Goal: Navigation & Orientation: Find specific page/section

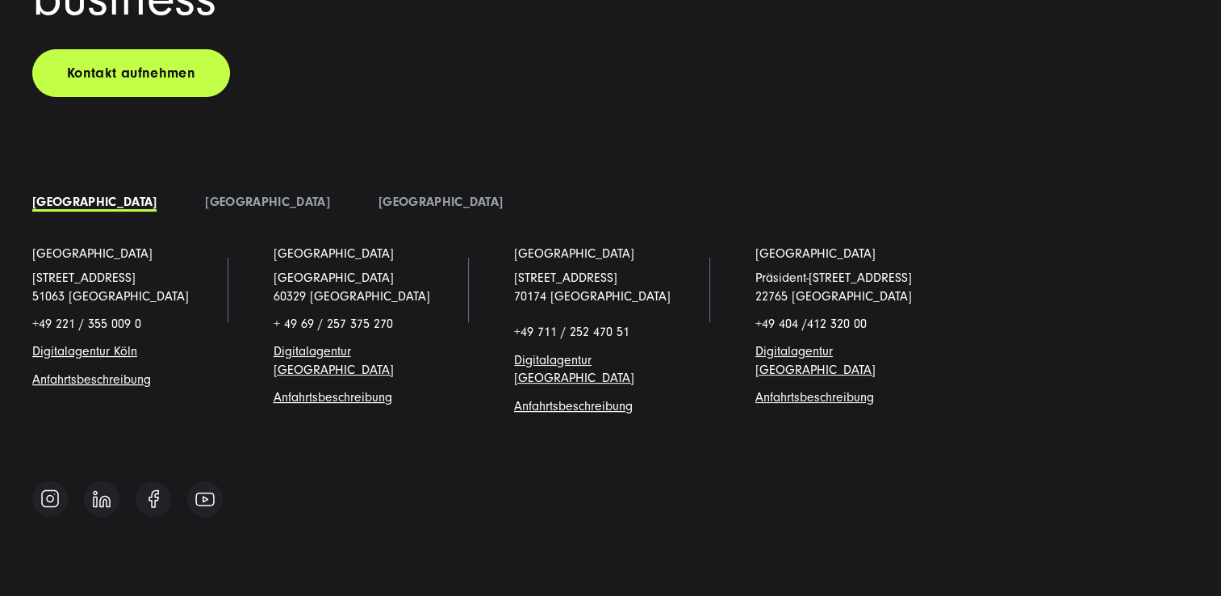
scroll to position [12401, 0]
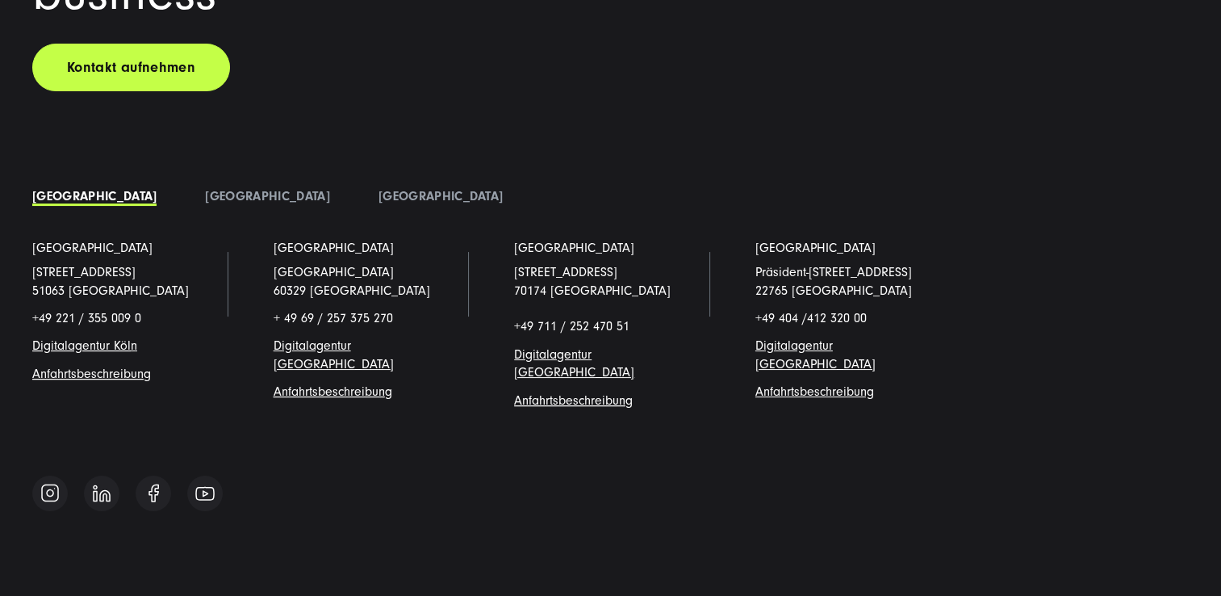
click at [354, 184] on li "[GEOGRAPHIC_DATA]" at bounding box center [440, 196] width 173 height 24
click at [379, 189] on link "[GEOGRAPHIC_DATA]" at bounding box center [441, 196] width 124 height 15
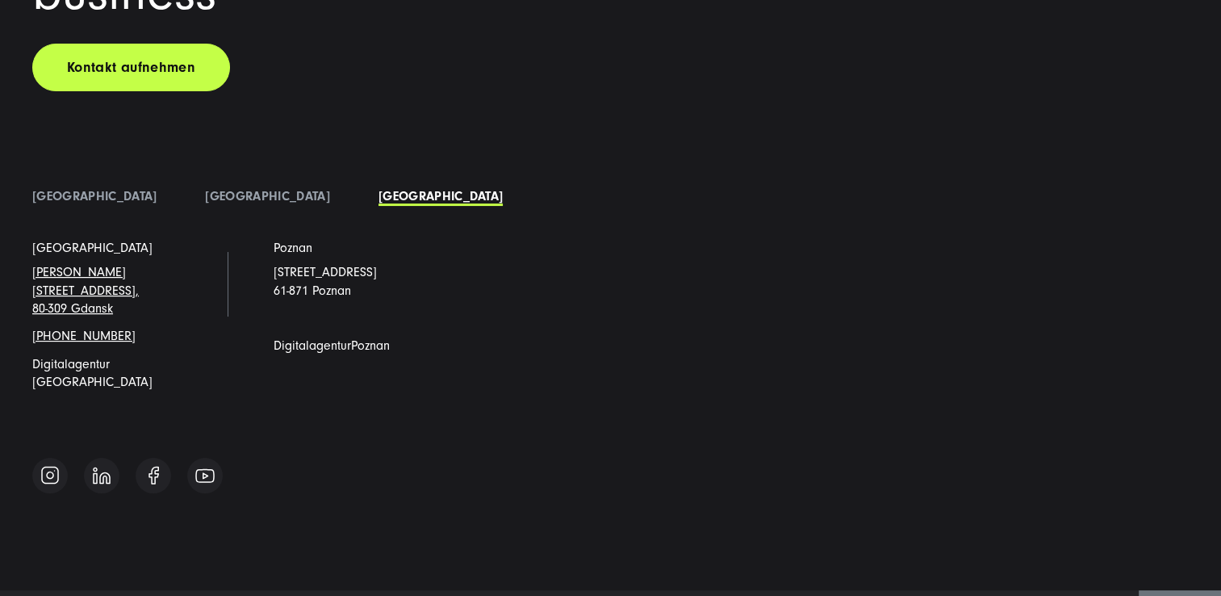
scroll to position [12365, 0]
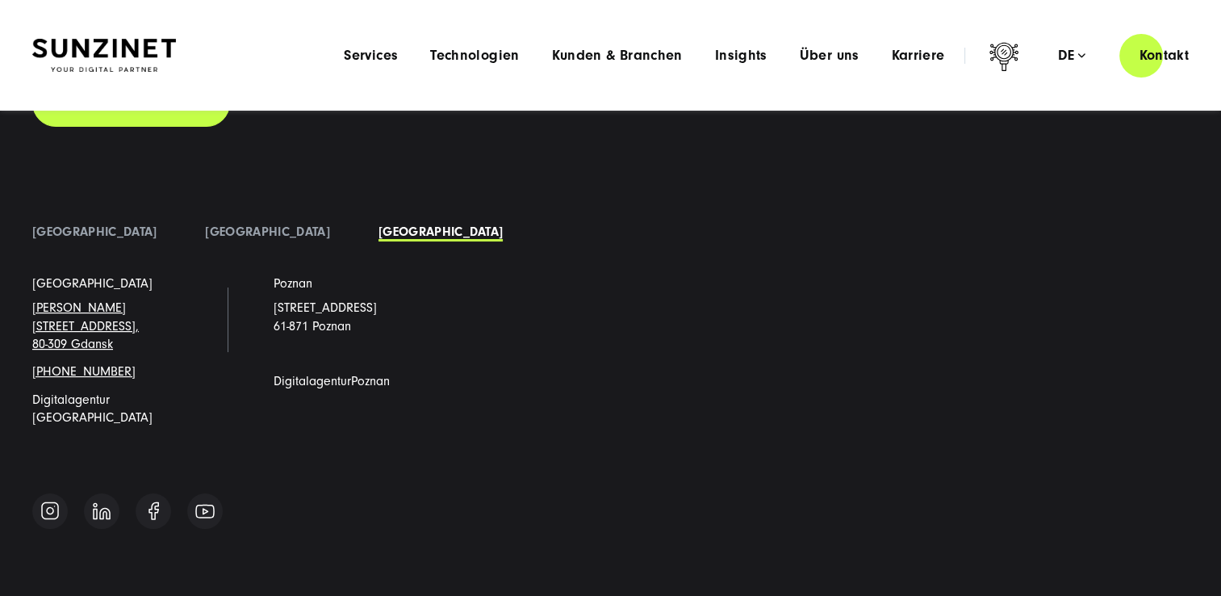
click at [195, 140] on div "Let's grow and accelerate your business Kontakt aufnehmen [GEOGRAPHIC_DATA]" at bounding box center [610, 221] width 1221 height 630
click at [189, 220] on div "[GEOGRAPHIC_DATA] [GEOGRAPHIC_DATA] [GEOGRAPHIC_DATA] [GEOGRAPHIC_DATA] [STREET…" at bounding box center [610, 336] width 1157 height 233
click at [187, 220] on li "[GEOGRAPHIC_DATA]" at bounding box center [267, 232] width 173 height 24
click at [205, 224] on link "[GEOGRAPHIC_DATA]" at bounding box center [267, 231] width 124 height 15
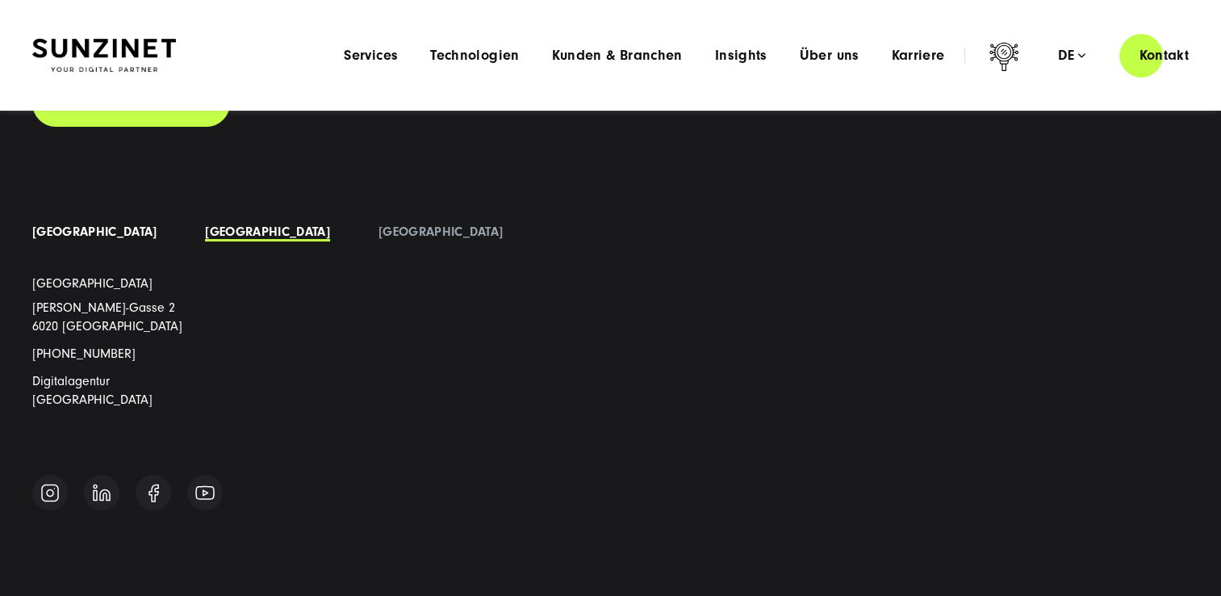
click at [92, 224] on link "[GEOGRAPHIC_DATA]" at bounding box center [94, 231] width 124 height 15
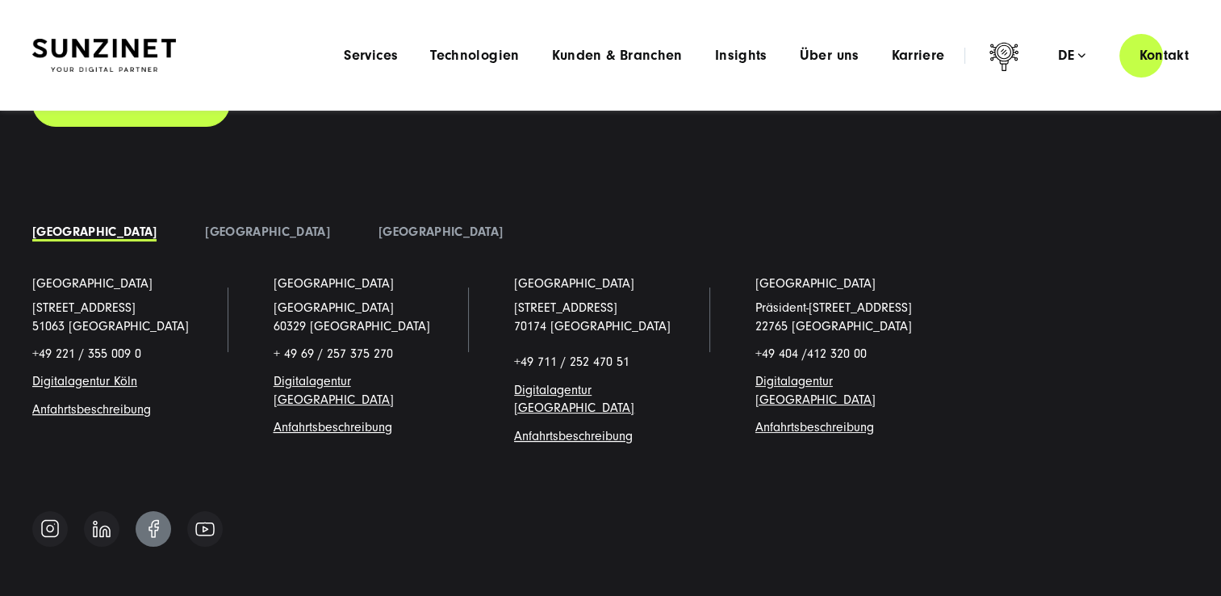
click at [158, 519] on img at bounding box center [154, 528] width 10 height 19
click at [103, 520] on img at bounding box center [102, 529] width 18 height 18
click at [910, 60] on span "Karriere" at bounding box center [917, 56] width 53 height 16
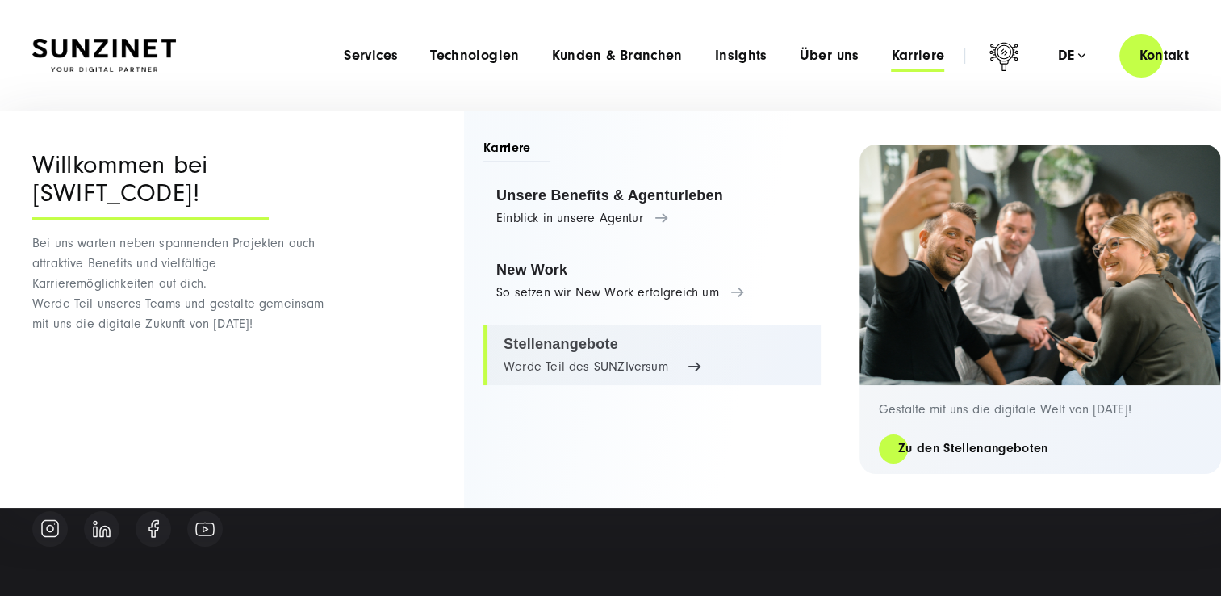
click at [580, 341] on link "Stellenangebote Werde Teil des SUNZIversum" at bounding box center [651, 354] width 337 height 61
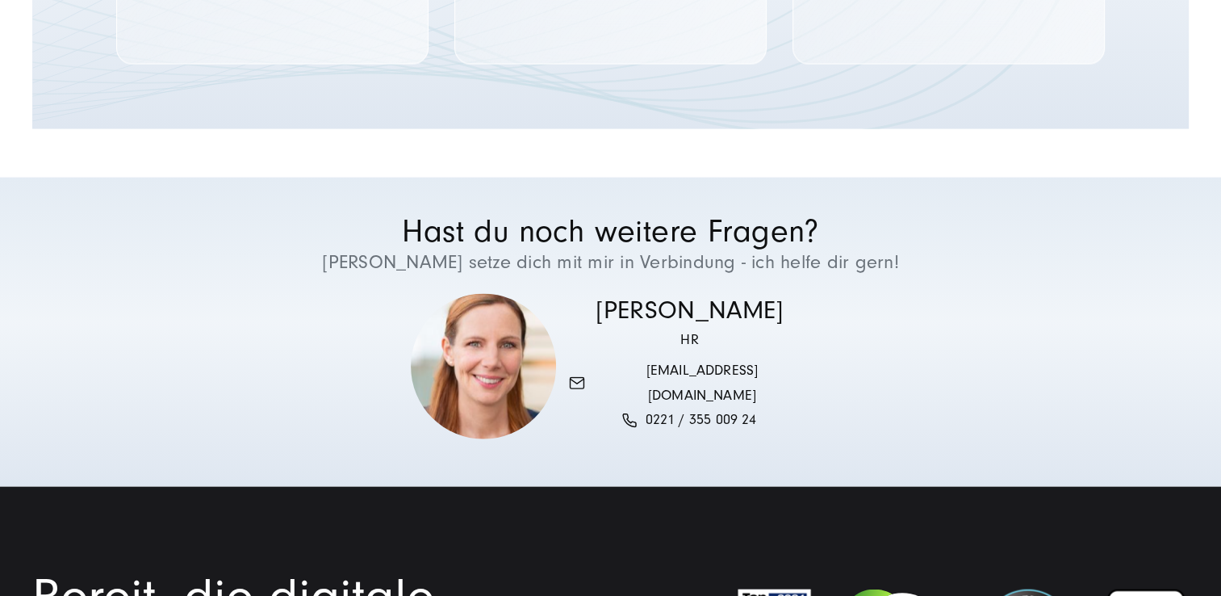
scroll to position [3406, 0]
